Goal: Ask a question

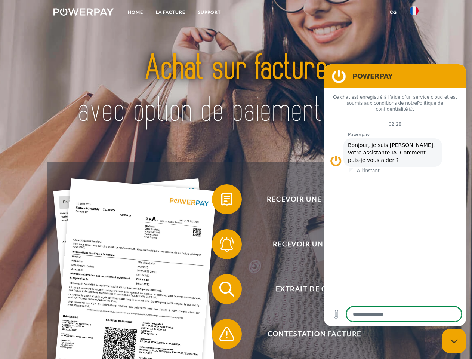
click at [83, 13] on img at bounding box center [83, 11] width 60 height 7
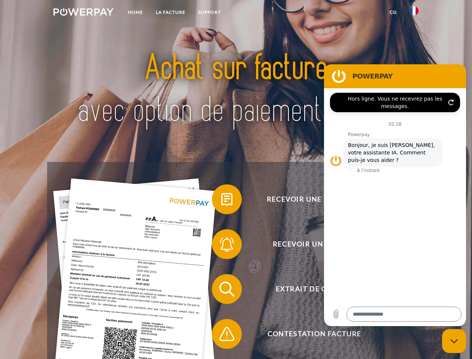
click at [414, 13] on img at bounding box center [414, 10] width 9 height 9
click at [393, 12] on link "CG" at bounding box center [394, 12] width 20 height 13
click at [221, 201] on span at bounding box center [215, 199] width 37 height 37
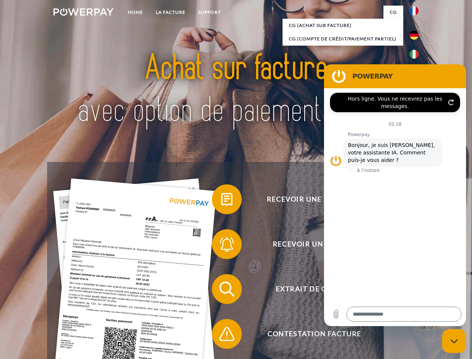
click at [221, 246] on span at bounding box center [215, 243] width 37 height 37
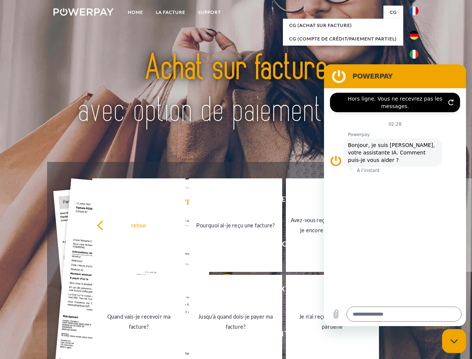
click at [221, 291] on link "Jusqu'à quand dois-je payer ma facture?" at bounding box center [235, 321] width 93 height 93
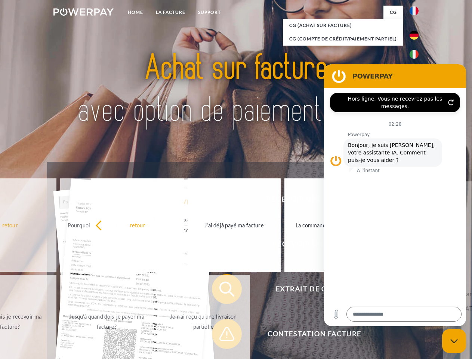
click at [221, 335] on span at bounding box center [215, 333] width 37 height 37
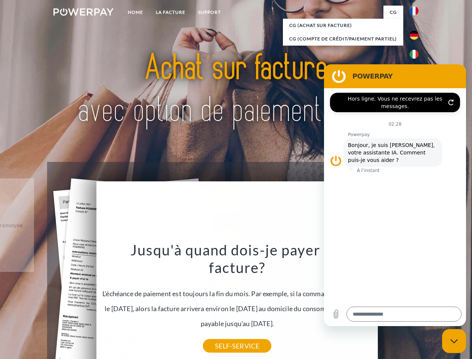
click at [454, 341] on icon "Fermer la fenêtre de messagerie" at bounding box center [455, 341] width 8 height 5
type textarea "*"
